Goal: Navigation & Orientation: Find specific page/section

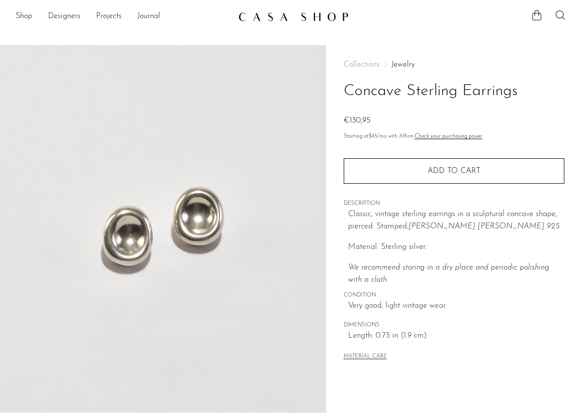
scroll to position [219, 0]
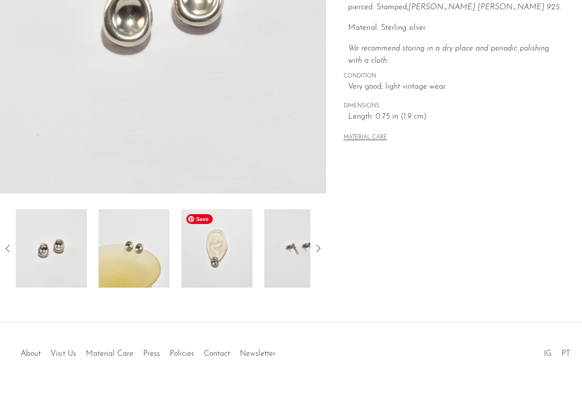
click at [226, 234] on img at bounding box center [216, 248] width 71 height 78
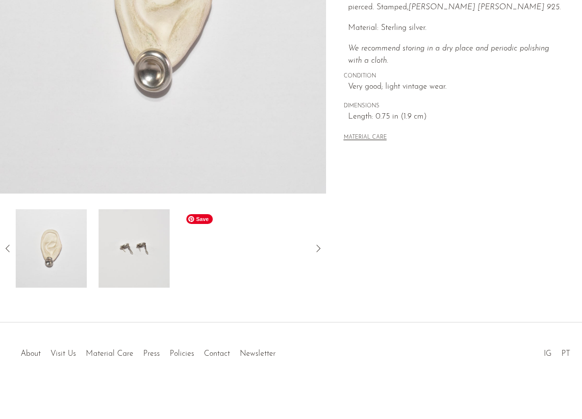
scroll to position [0, 0]
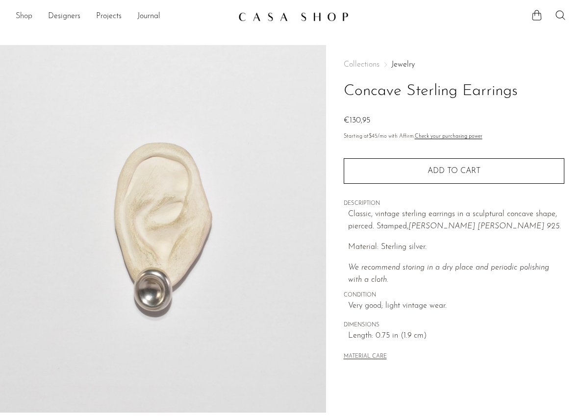
click at [30, 17] on link "Shop" at bounding box center [24, 16] width 17 height 13
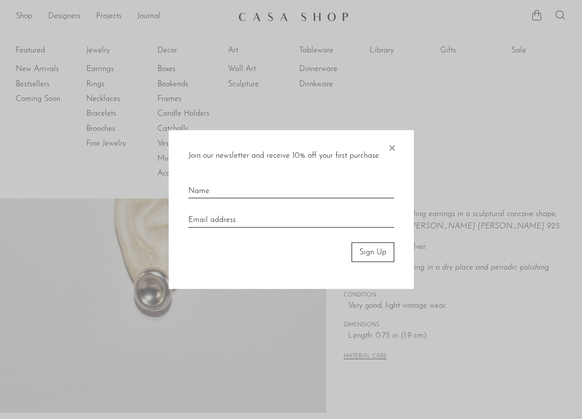
click at [41, 50] on div at bounding box center [291, 209] width 582 height 419
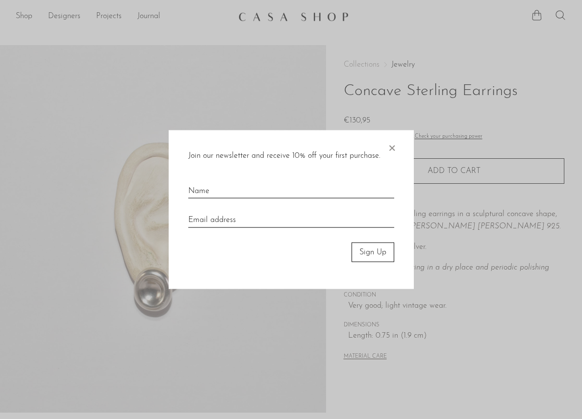
click at [387, 147] on span "×" at bounding box center [392, 145] width 10 height 31
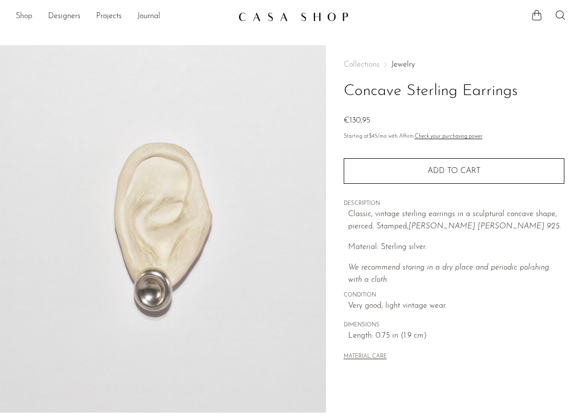
click at [23, 10] on link "Shop" at bounding box center [24, 16] width 17 height 13
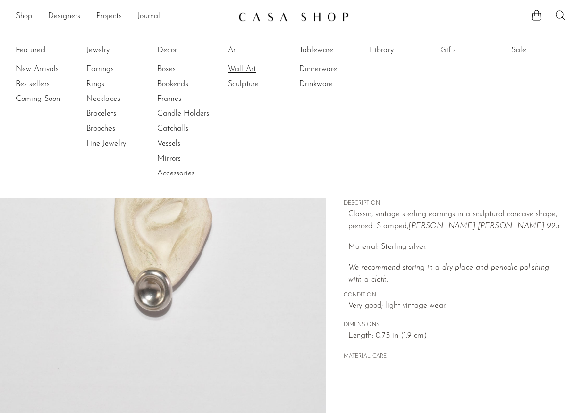
click at [236, 66] on link "Wall Art" at bounding box center [265, 69] width 74 height 11
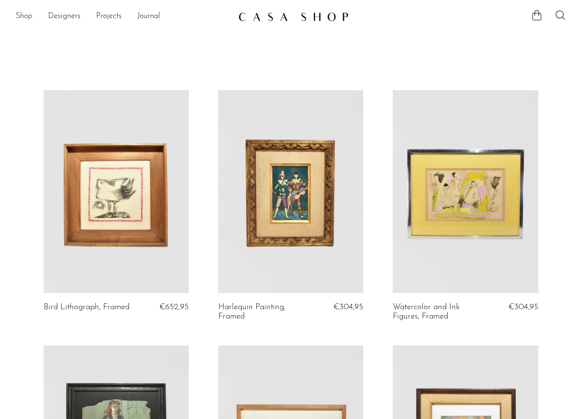
click at [19, 10] on link "Shop" at bounding box center [24, 16] width 17 height 13
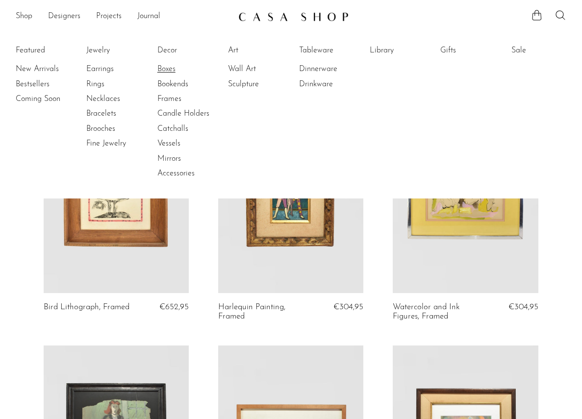
click at [169, 68] on link "Boxes" at bounding box center [194, 69] width 74 height 11
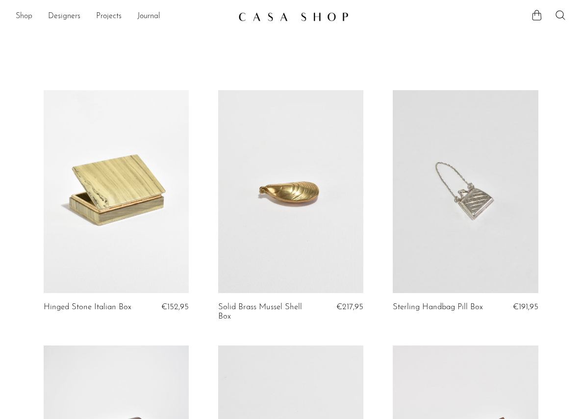
click at [21, 19] on link "Shop" at bounding box center [24, 16] width 17 height 13
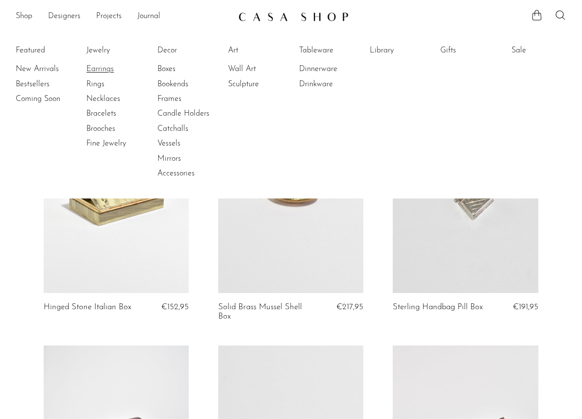
click at [113, 73] on link "Earrings" at bounding box center [123, 69] width 74 height 11
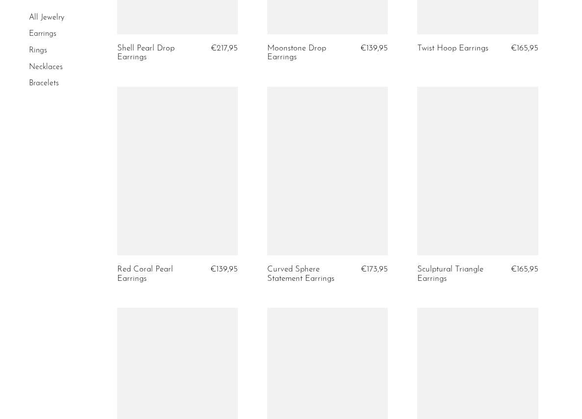
scroll to position [1159, 0]
